Goal: Task Accomplishment & Management: Complete application form

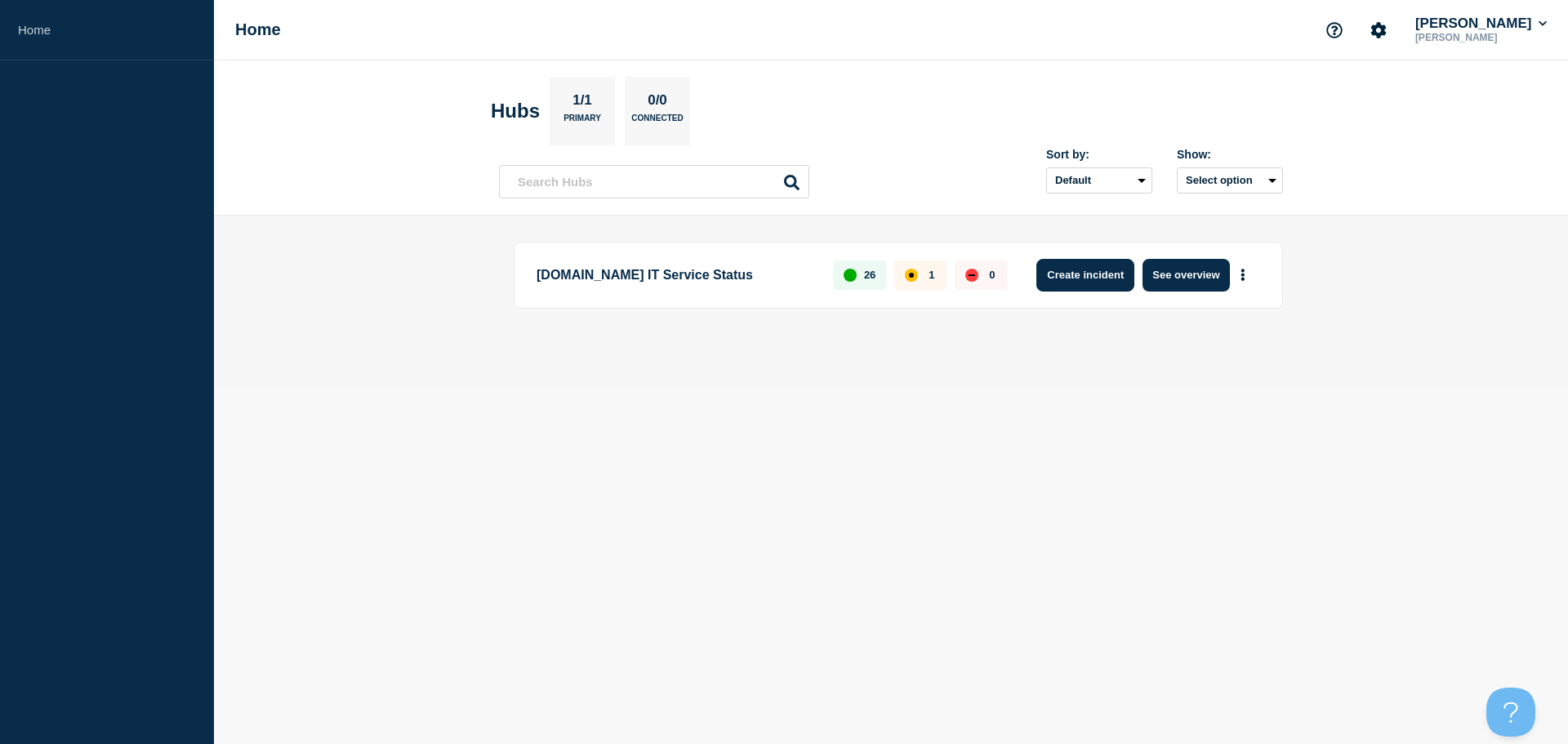
click at [1087, 280] on button "Create incident" at bounding box center [1085, 275] width 98 height 33
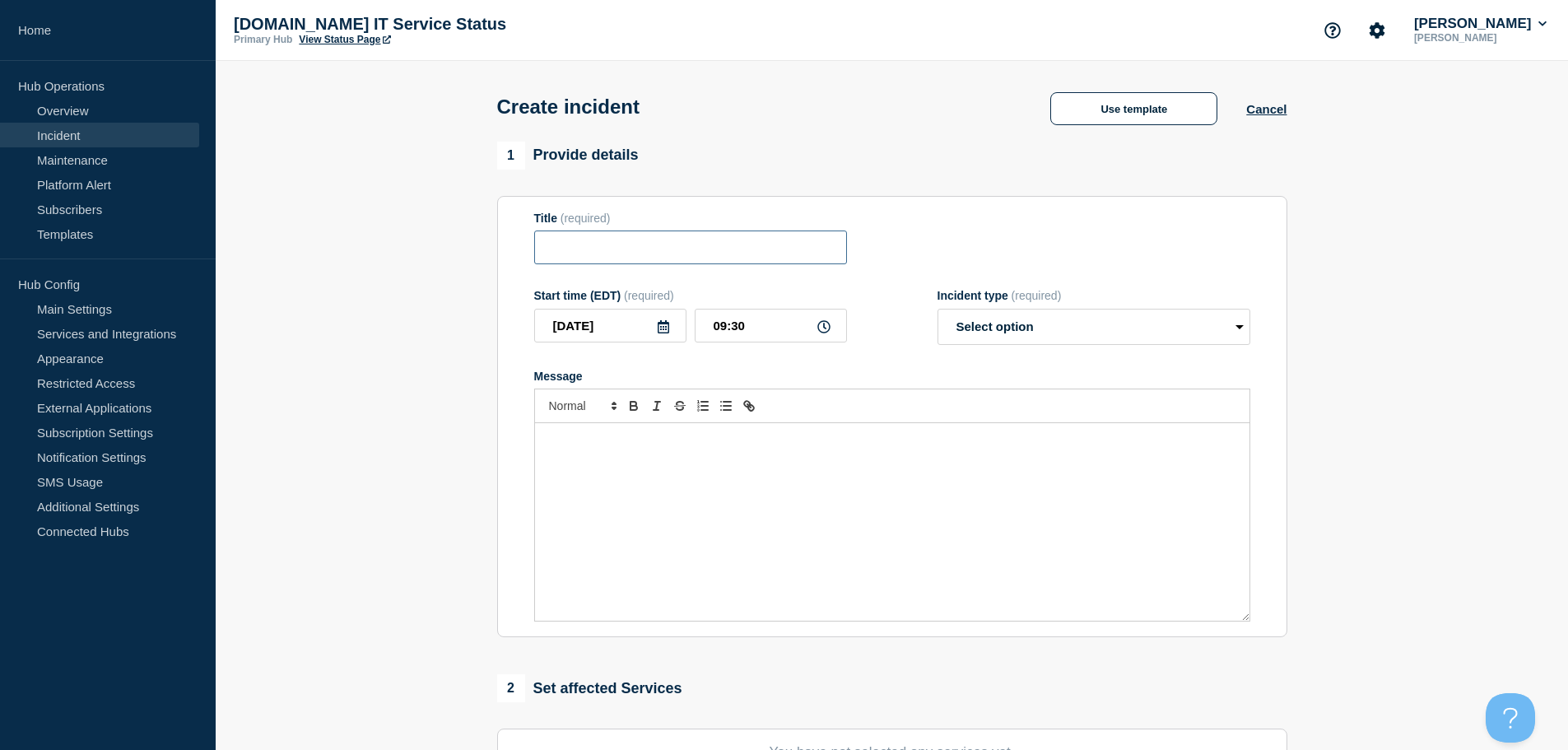
click at [737, 262] on input "Title" at bounding box center [691, 247] width 313 height 34
click at [625, 250] on input "Scanw" at bounding box center [691, 247] width 313 height 34
drag, startPoint x: 593, startPoint y: 245, endPoint x: 510, endPoint y: 251, distance: 83.2
click at [515, 251] on section "Title (required) Scanw Start time (EDT) (required) [DATE] 09:30 Incident type (…" at bounding box center [892, 417] width 790 height 442
paste input "WorkX"
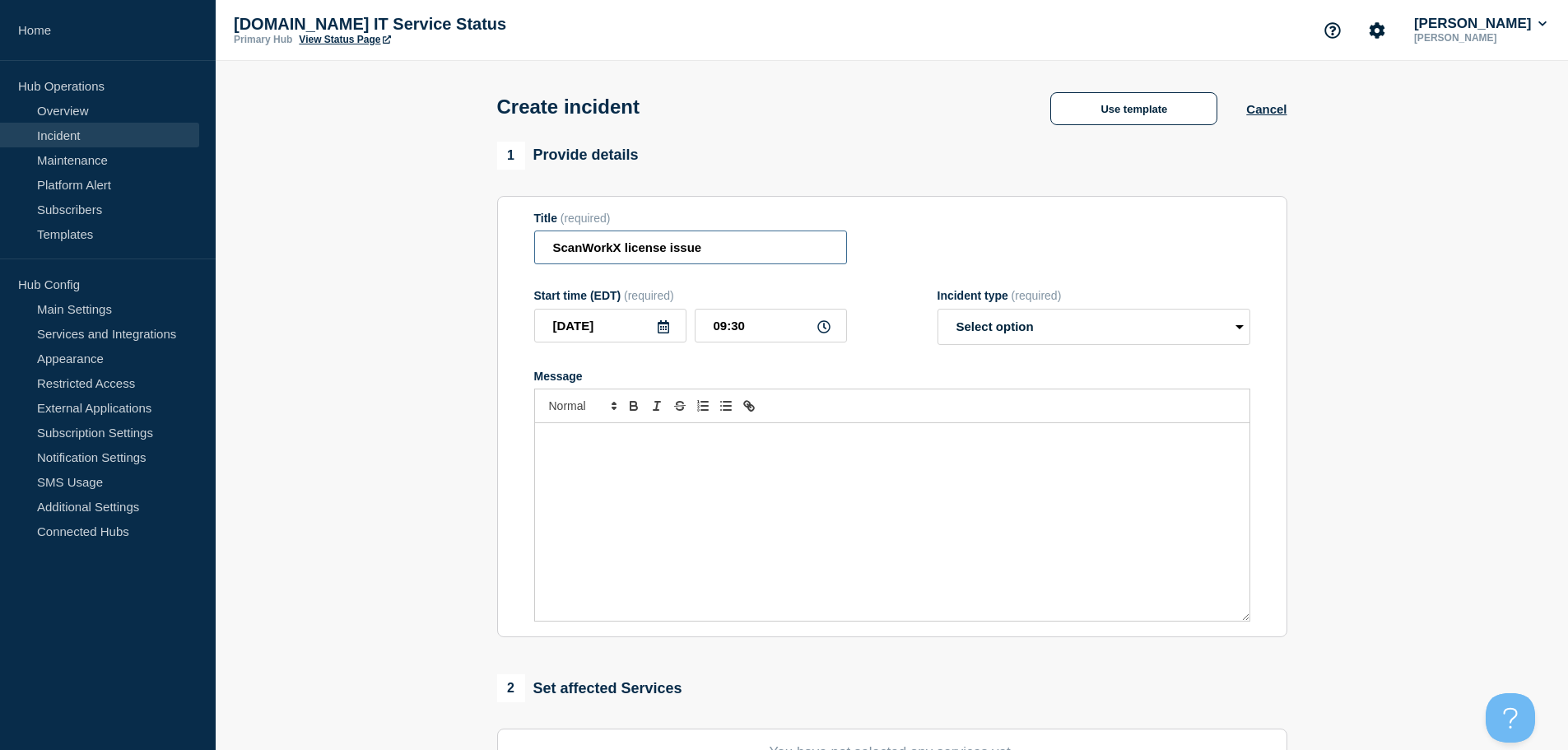
type input "ScanWorkX license issue"
click at [825, 330] on icon at bounding box center [824, 327] width 13 height 13
drag, startPoint x: 769, startPoint y: 330, endPoint x: 686, endPoint y: 331, distance: 83.0
click at [686, 331] on div "[DATE] 09:30" at bounding box center [691, 325] width 313 height 34
click at [762, 331] on input "09:30" at bounding box center [771, 325] width 152 height 34
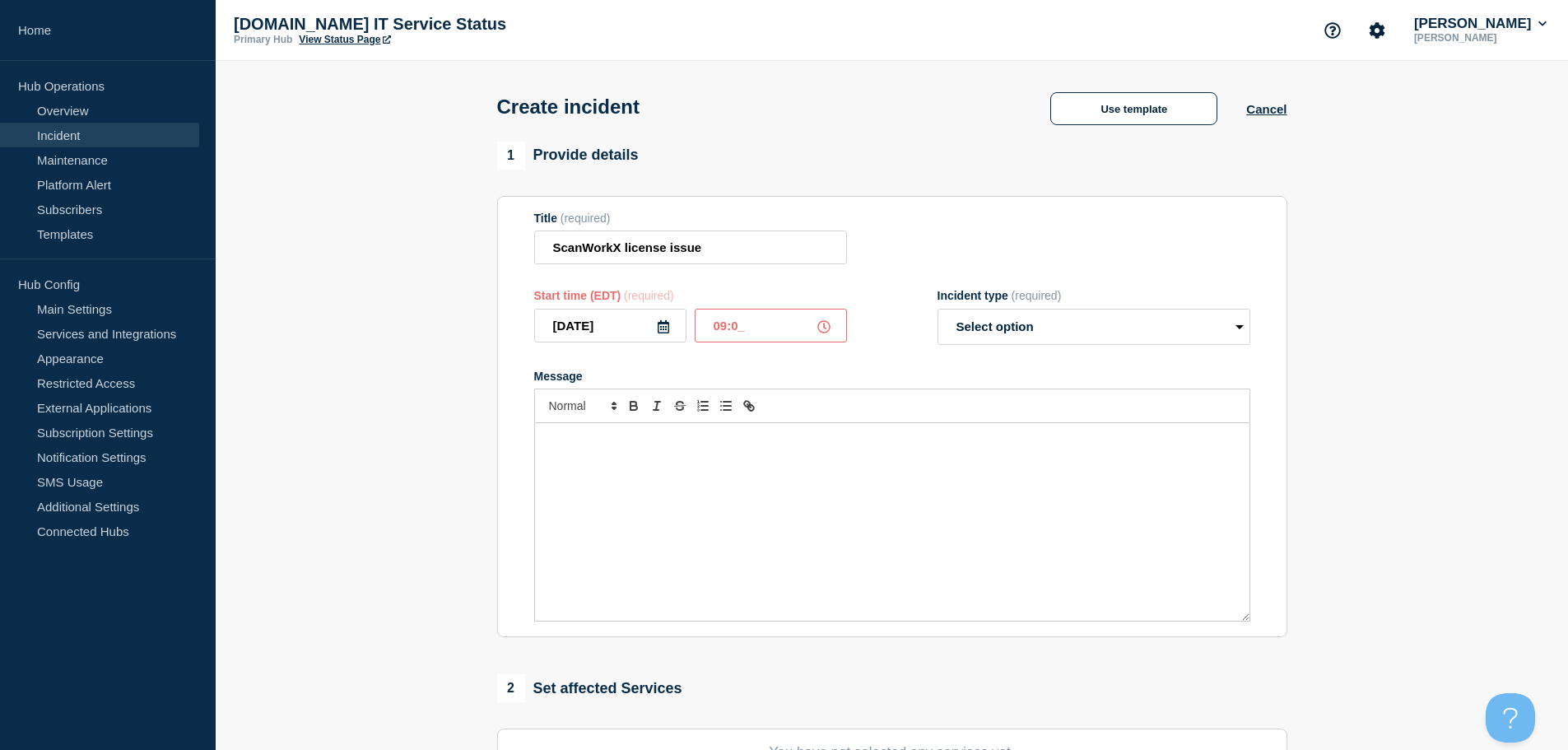
type input "09:00"
click at [1068, 316] on select "Select option Investigating Identified Monitoring" at bounding box center [1094, 327] width 313 height 37
select select "identified"
click at [938, 312] on select "Select option Investigating Identified Monitoring" at bounding box center [1094, 327] width 313 height 37
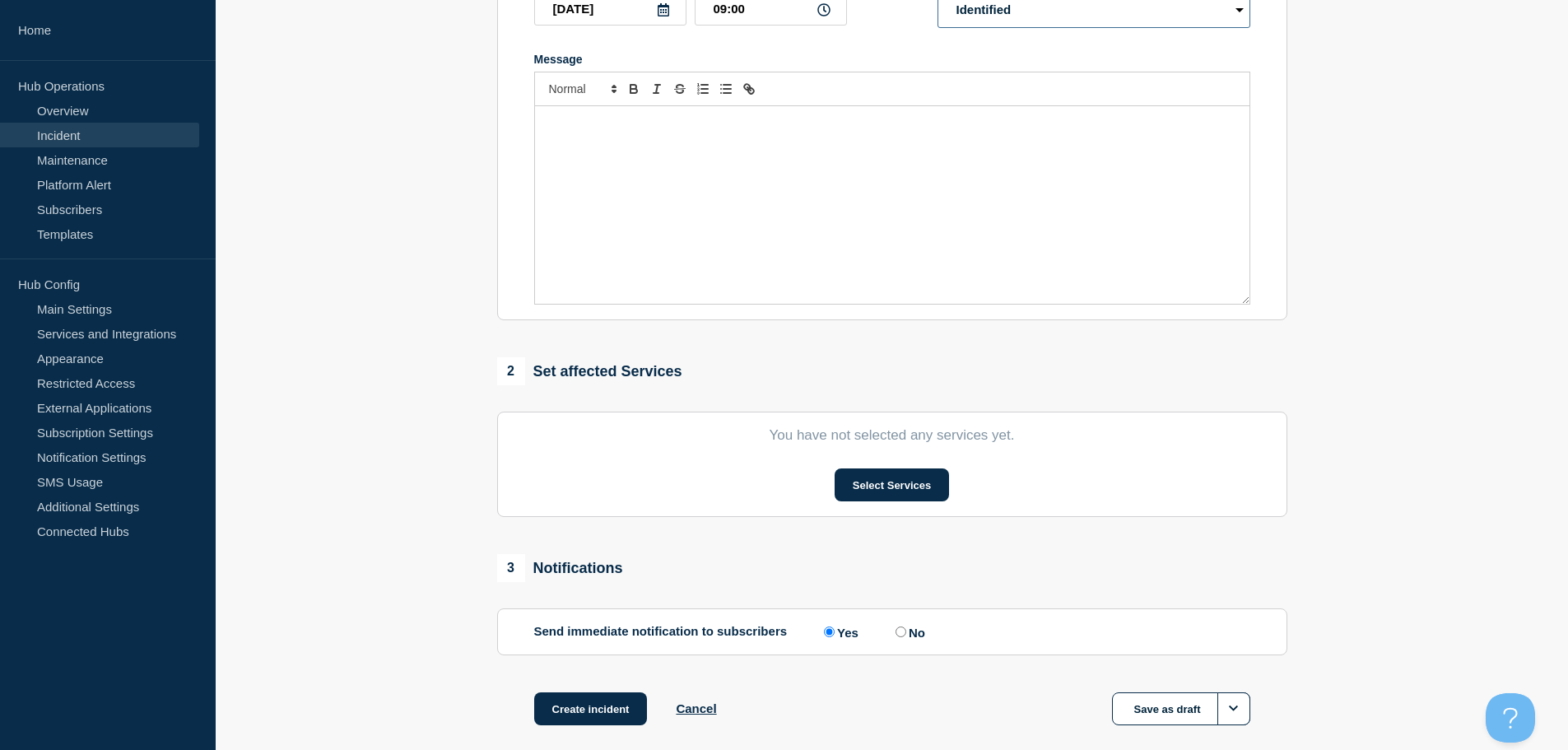
scroll to position [329, 0]
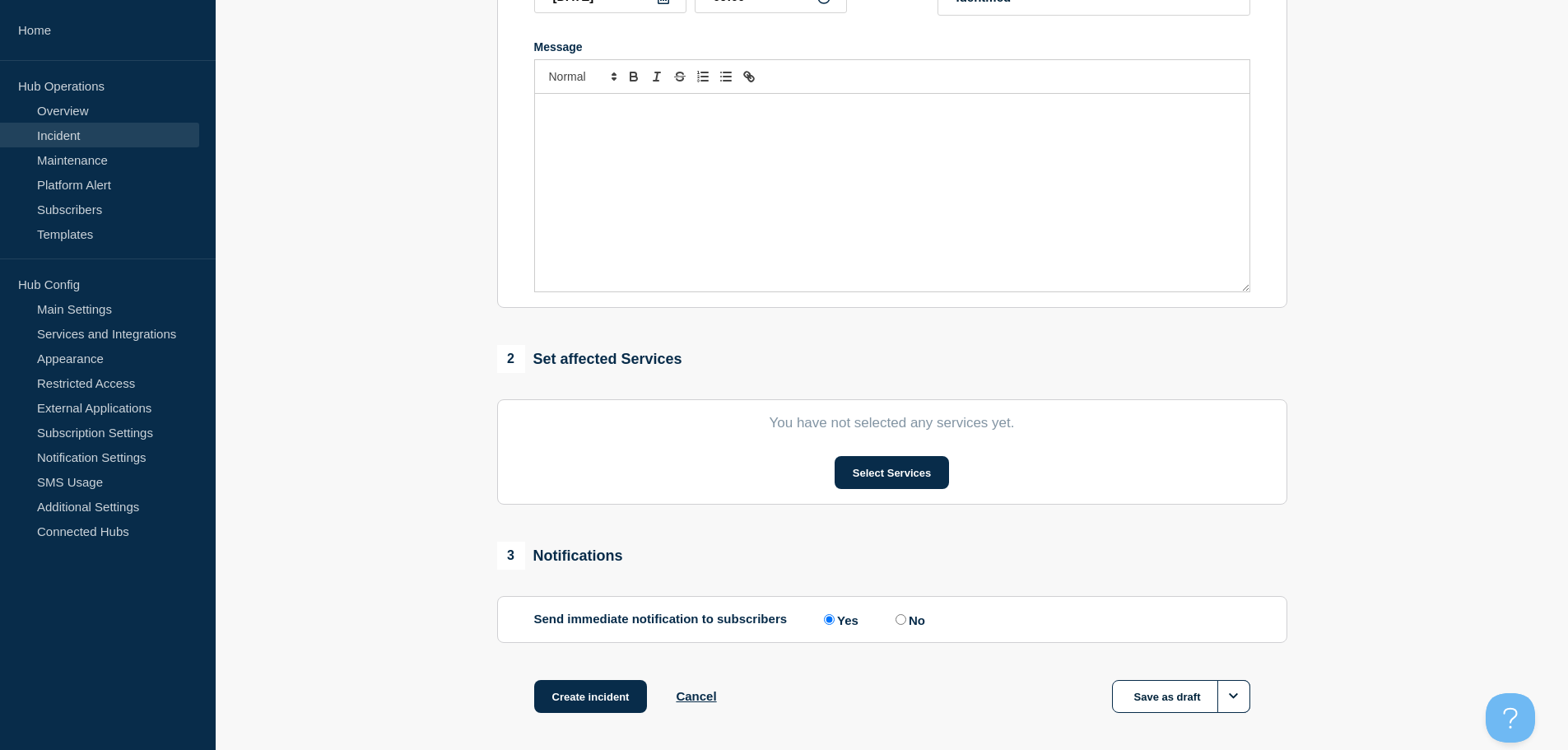
click at [519, 363] on span "2" at bounding box center [511, 359] width 28 height 28
click at [887, 470] on button "Select Services" at bounding box center [892, 472] width 115 height 33
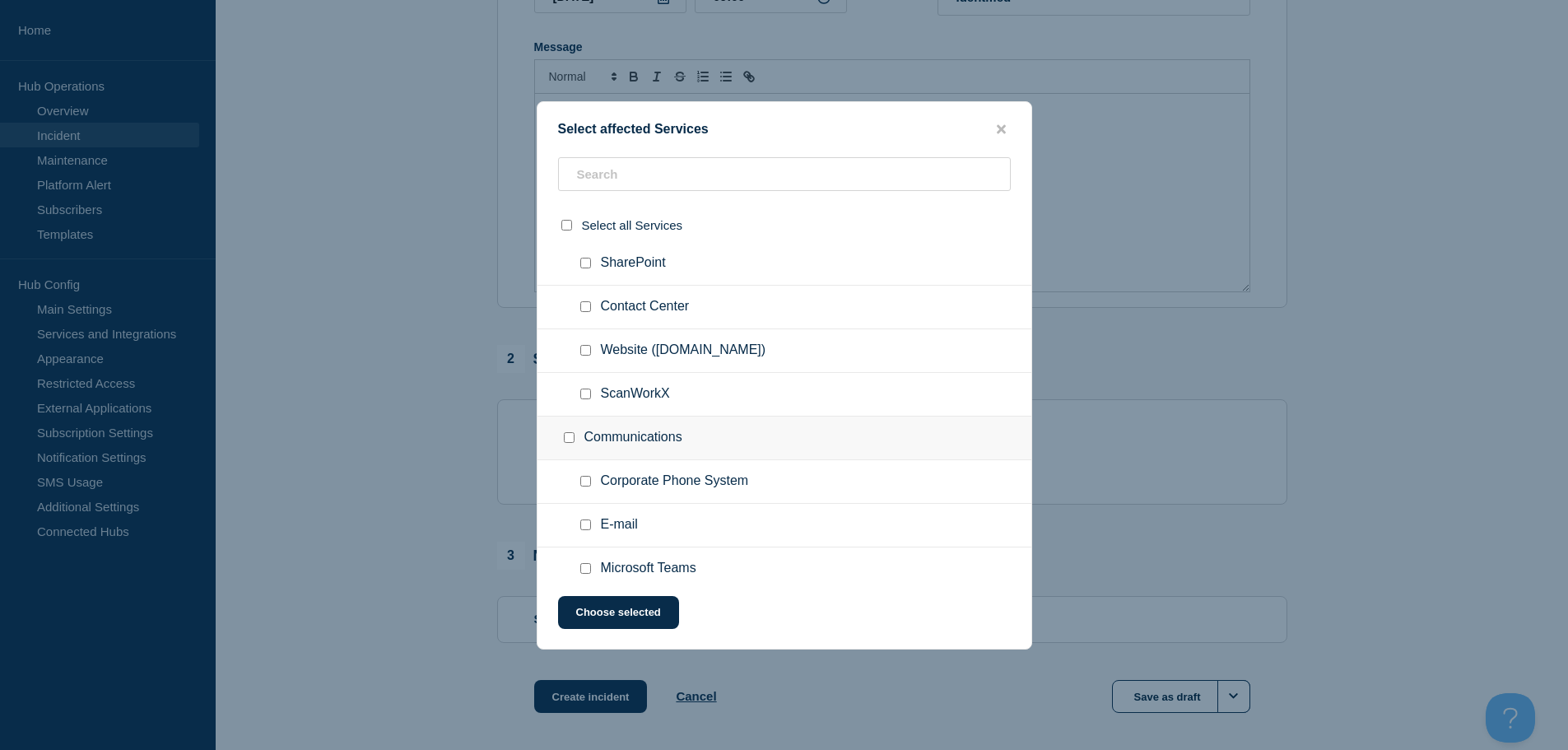
scroll to position [741, 0]
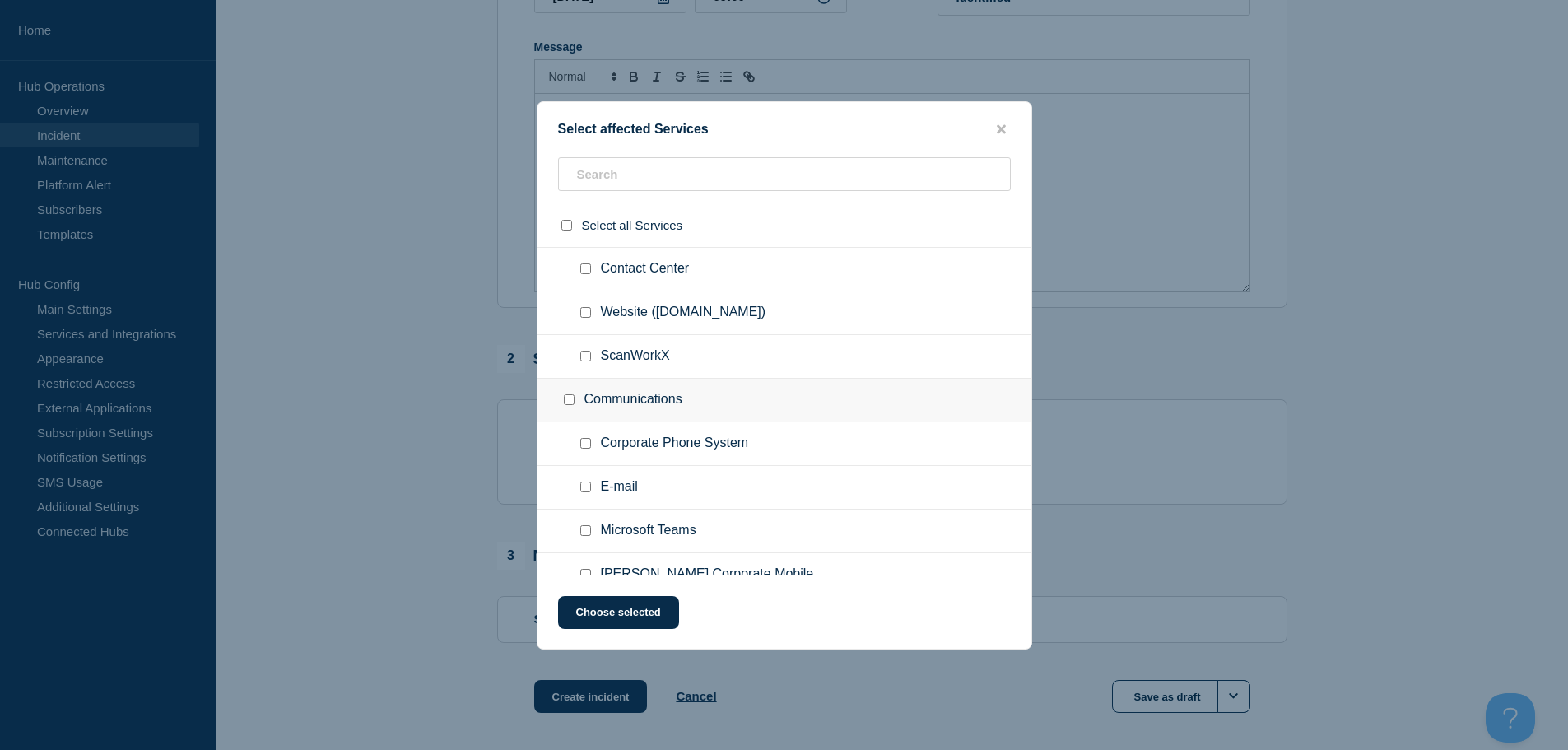
click at [588, 360] on input "ScanWorkX checkbox" at bounding box center [585, 356] width 11 height 11
checkbox input "true"
click at [607, 620] on button "Choose selected" at bounding box center [619, 613] width 121 height 33
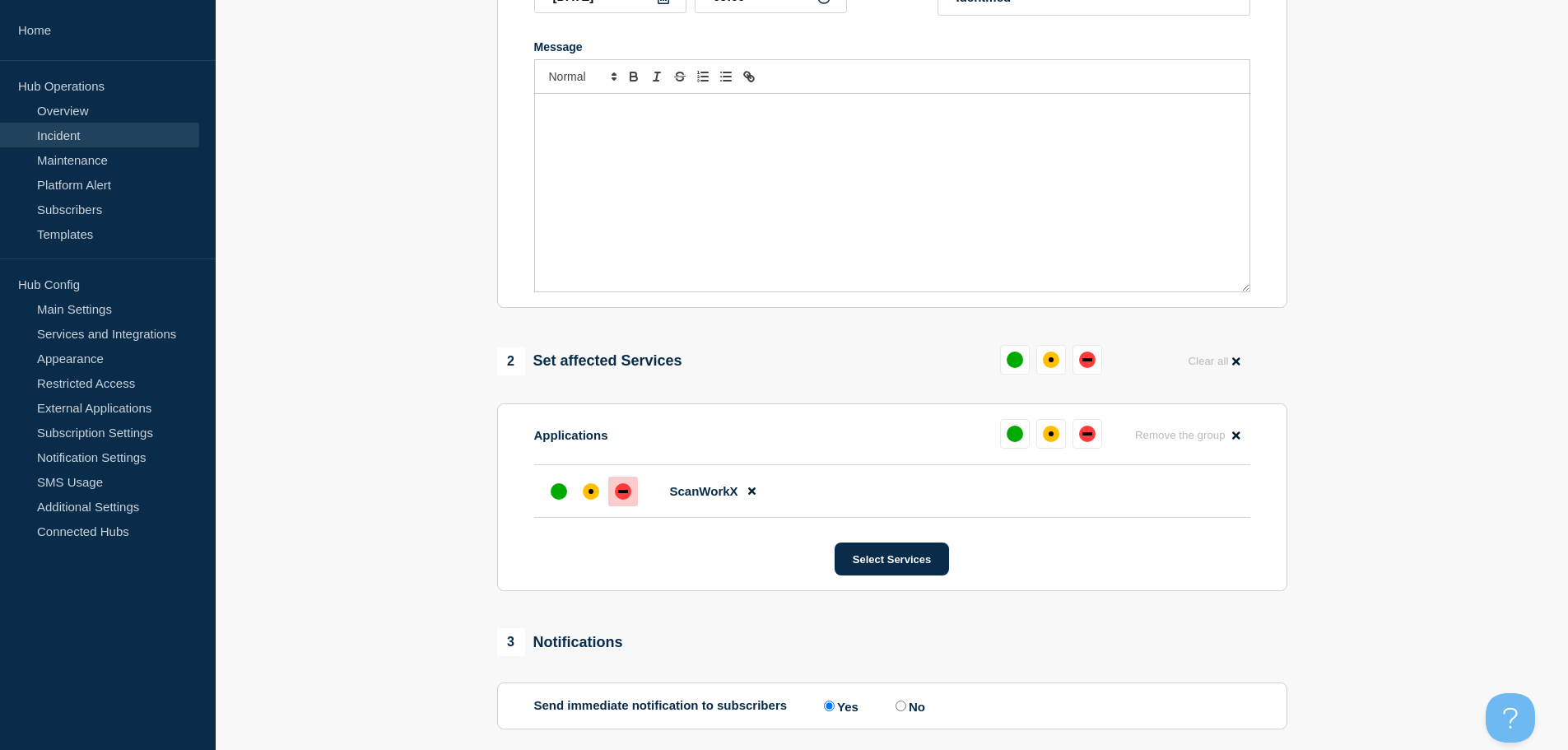
click at [619, 500] on div "down" at bounding box center [624, 491] width 17 height 17
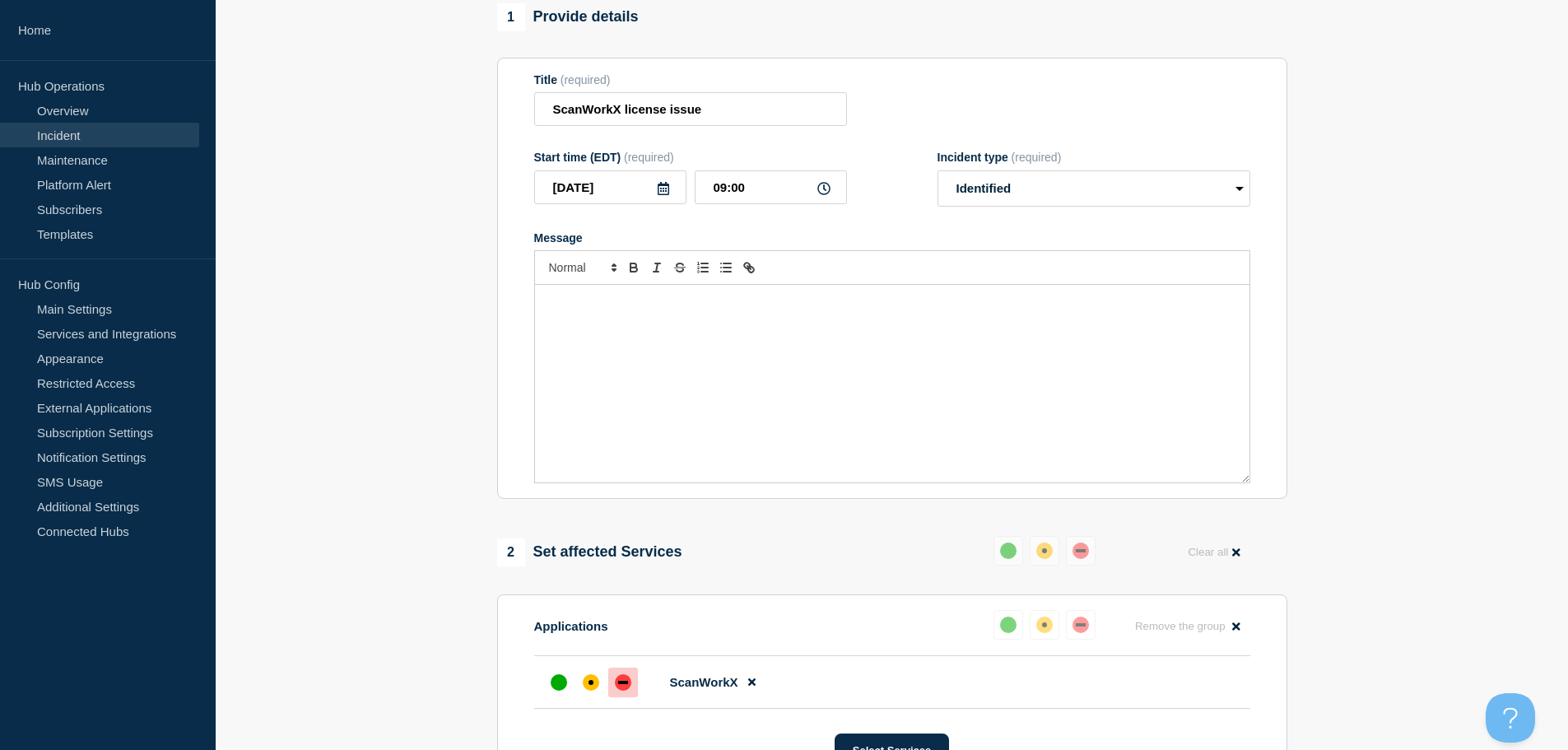
scroll to position [165, 0]
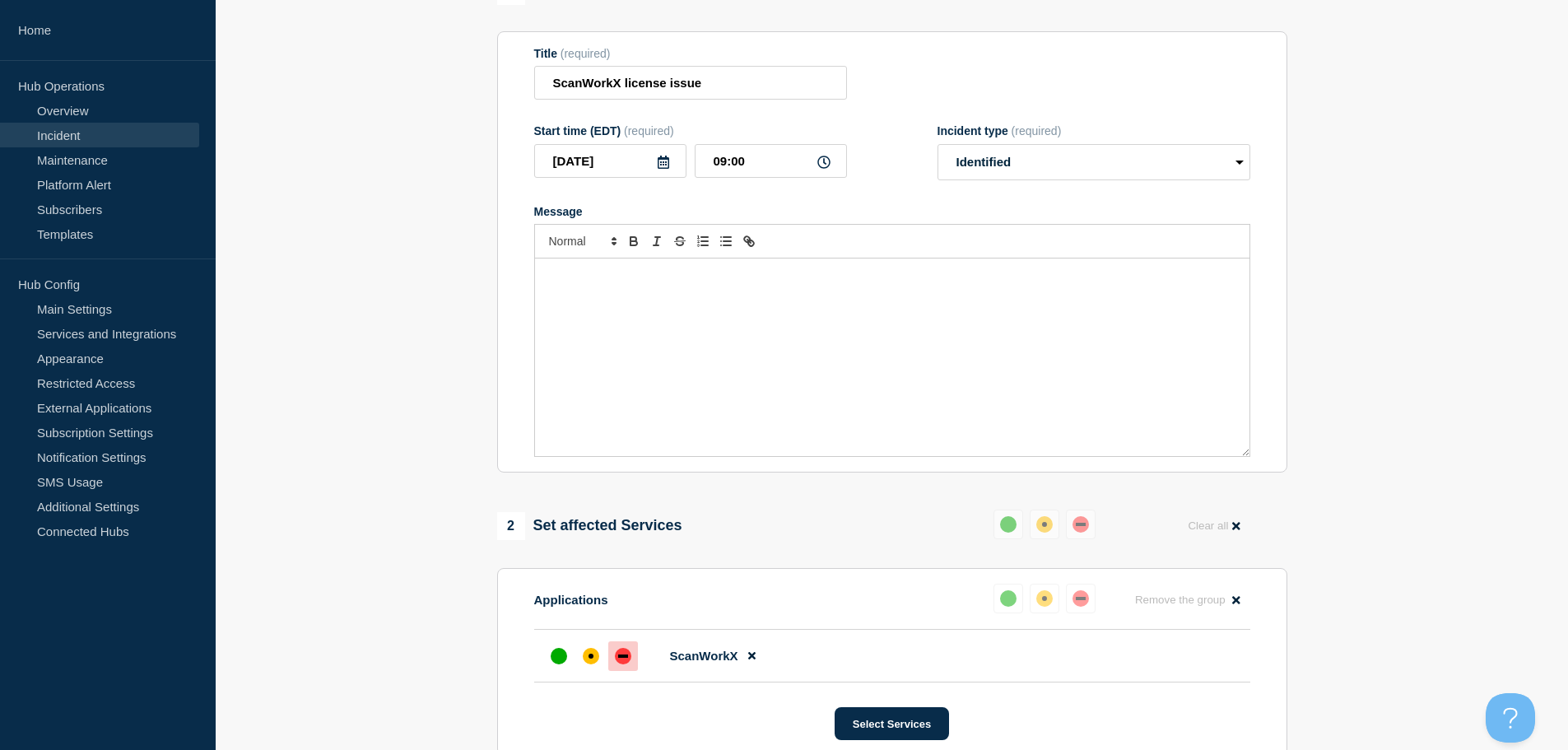
click at [722, 352] on div "Message" at bounding box center [892, 358] width 714 height 198
click at [912, 278] on p "We are working with DSI on solving the reoccurring license issue" at bounding box center [892, 276] width 690 height 15
click at [1048, 595] on button at bounding box center [1044, 599] width 30 height 30
click at [582, 662] on div at bounding box center [591, 656] width 30 height 30
drag, startPoint x: 887, startPoint y: 326, endPoint x: 880, endPoint y: 334, distance: 10.6
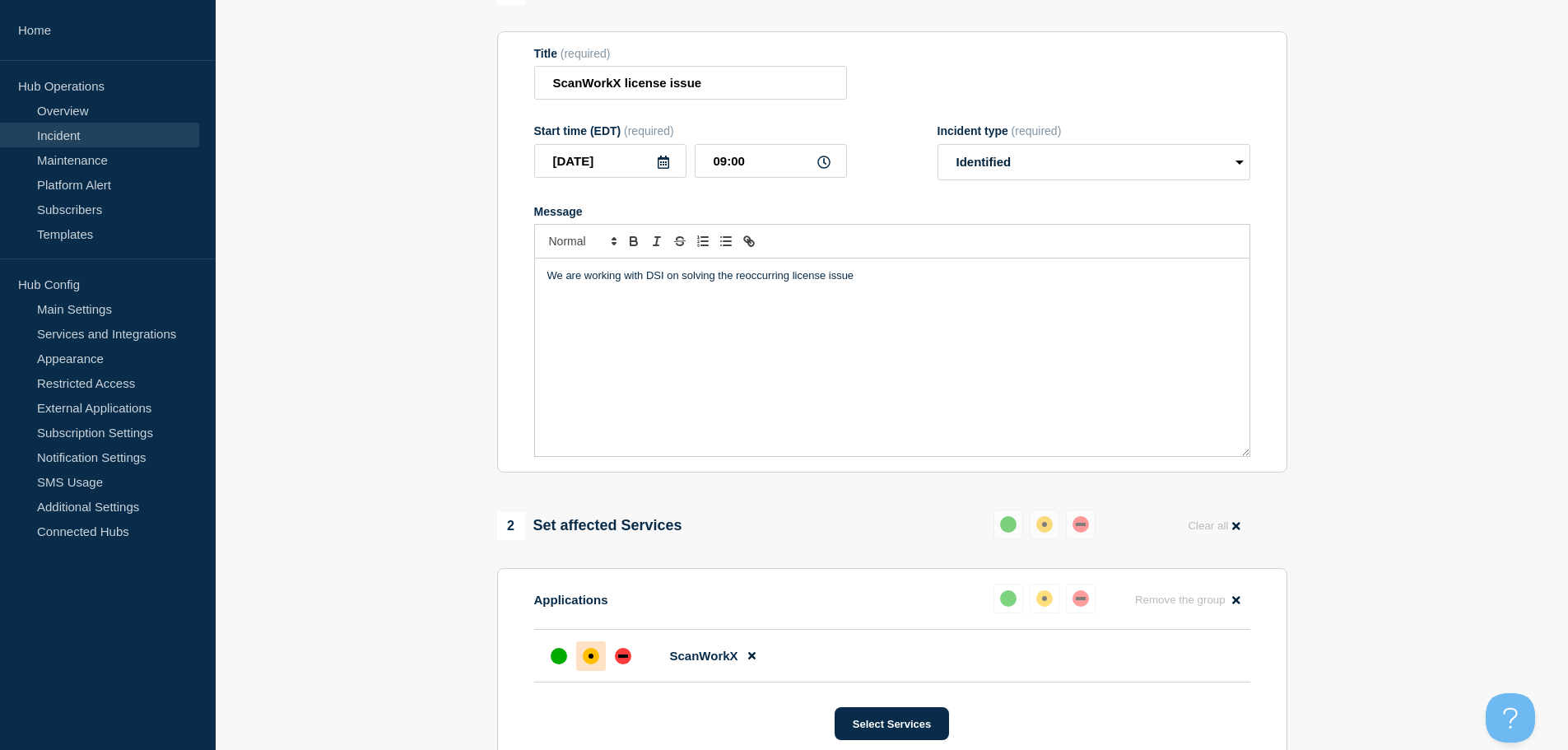
click at [887, 326] on div "We are working with DSI on solving the reoccurring license issue" at bounding box center [892, 358] width 714 height 198
click at [891, 284] on p "We are working with DSI on solving the reoccurring license issue" at bounding box center [892, 276] width 690 height 15
click at [671, 313] on p "Currently t" at bounding box center [892, 306] width 690 height 15
click at [780, 323] on div "We are working with DSI on solving the reoccurring license issue affecting our …" at bounding box center [892, 358] width 714 height 198
click at [826, 276] on p "We are working with DSI on solving the reoccurring license issue affecting our …" at bounding box center [892, 276] width 690 height 15
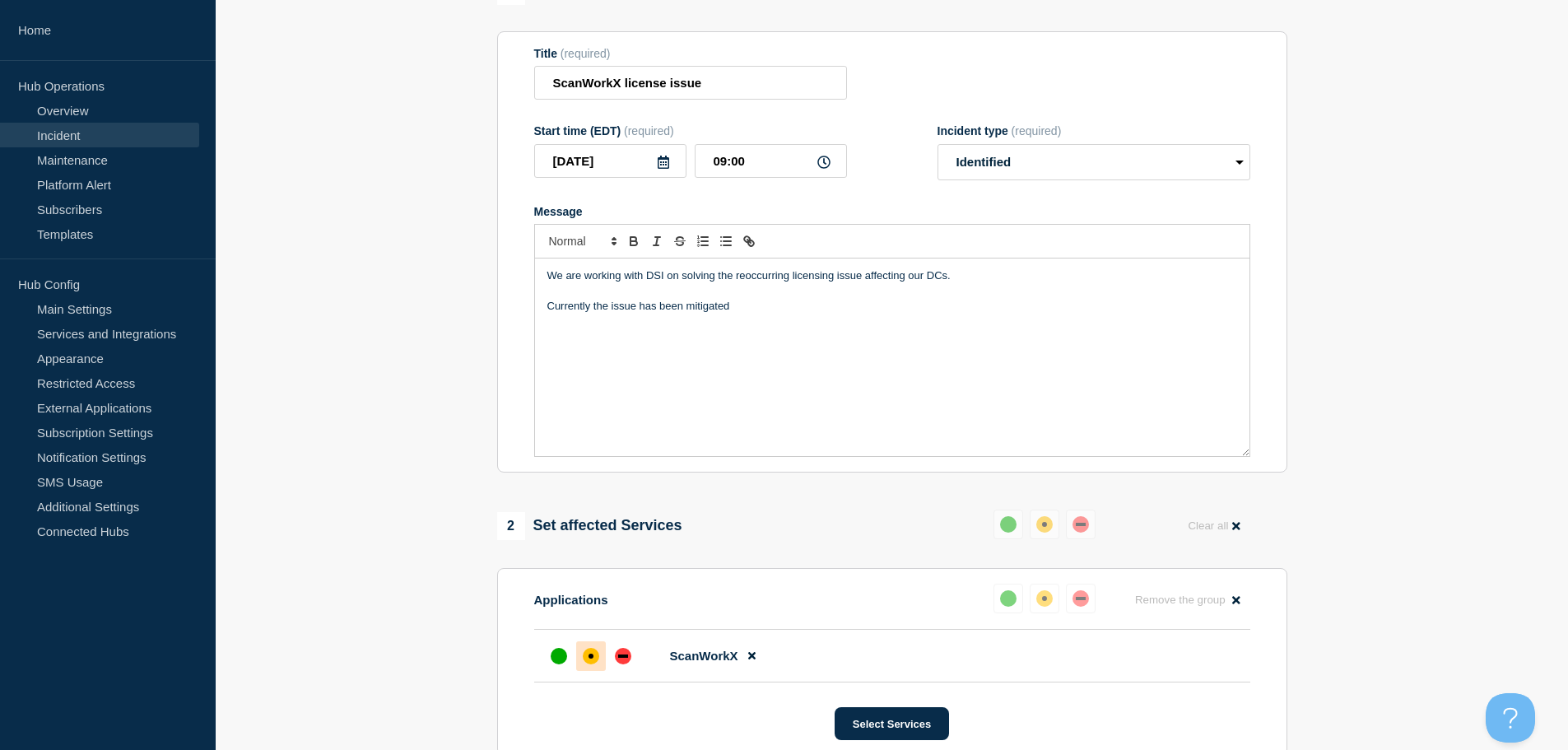
click at [888, 373] on div "We are working with DSI on solving the reoccurring licensing issue affecting ou…" at bounding box center [892, 358] width 714 height 198
click at [784, 312] on p "Currently the issue has been mitigated" at bounding box center [892, 306] width 690 height 15
click at [767, 306] on p "Currently the issue has been mitigated" at bounding box center [892, 306] width 690 height 15
click at [848, 371] on div "We are working with DSI on solving the reoccurring licensing issue affecting ou…" at bounding box center [892, 358] width 714 height 198
click at [865, 313] on p "Currently the issue has been mitigated but will continue to monitor." at bounding box center [892, 306] width 690 height 15
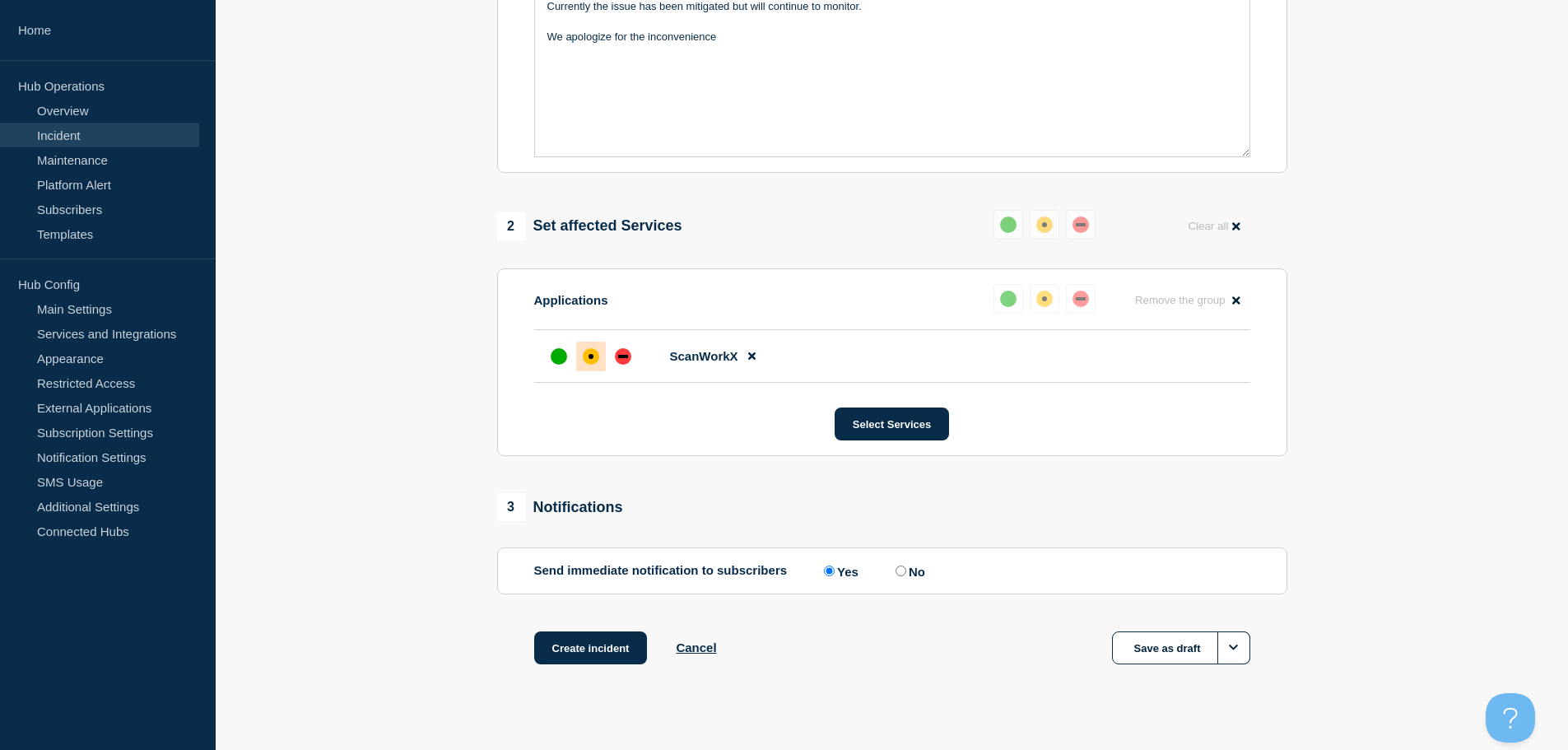
scroll to position [490, 0]
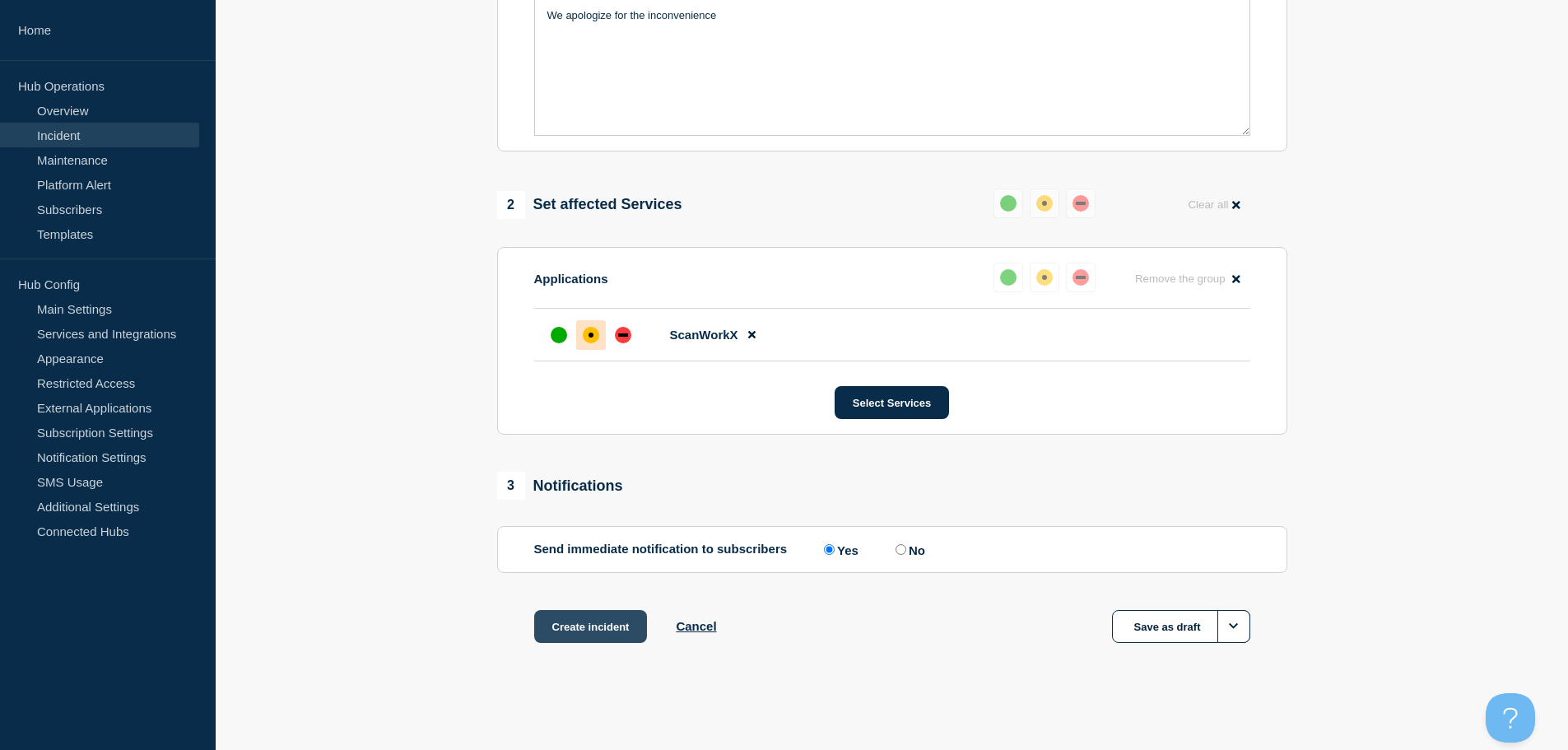
click at [594, 629] on button "Create incident" at bounding box center [591, 627] width 114 height 33
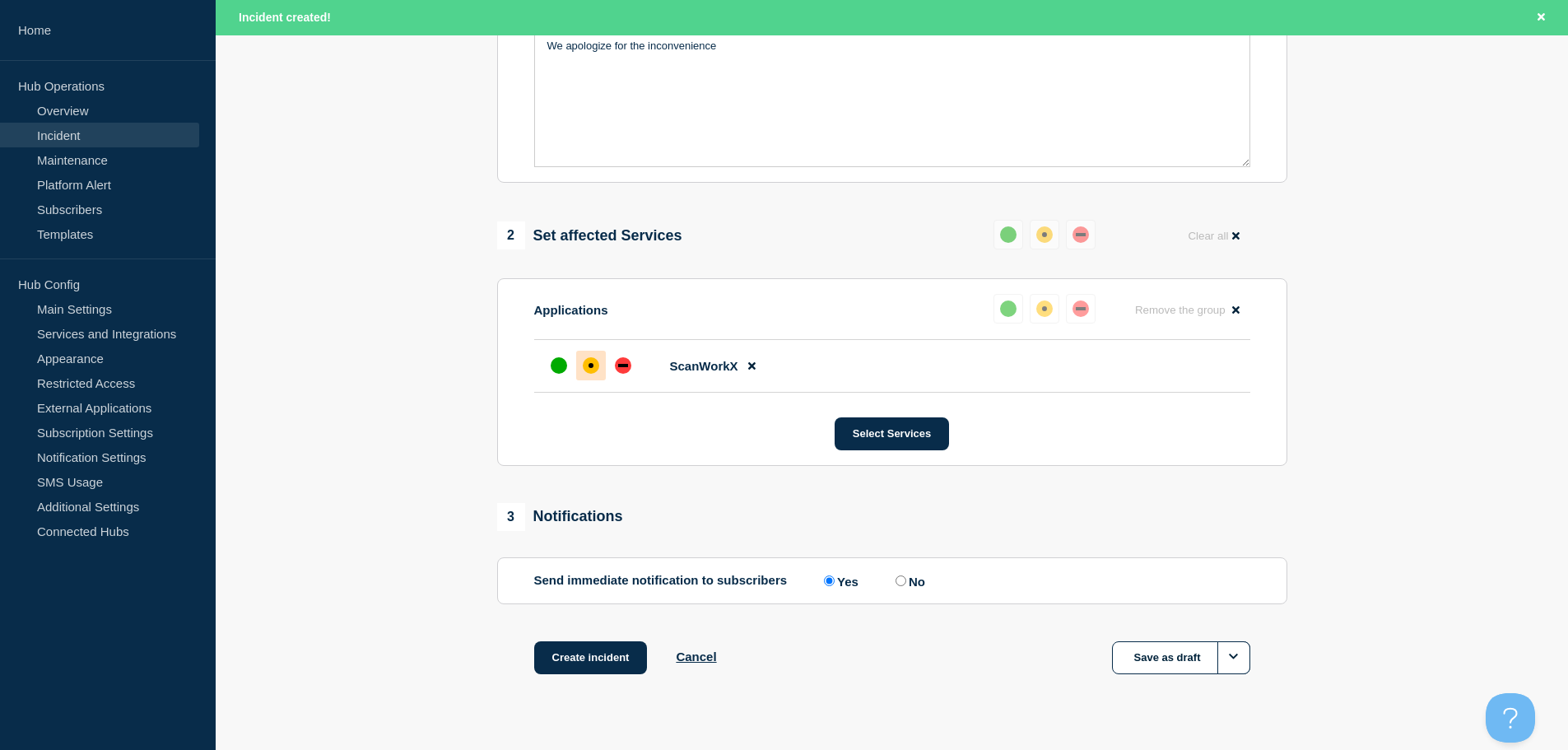
scroll to position [525, 0]
